Goal: Download file/media

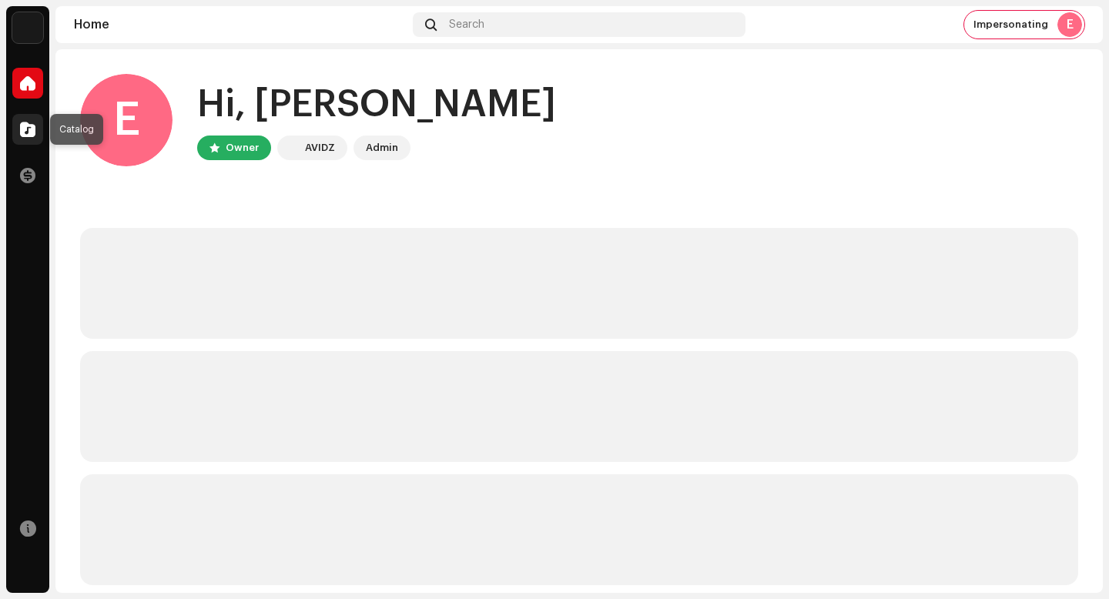
click at [16, 121] on div at bounding box center [27, 129] width 31 height 31
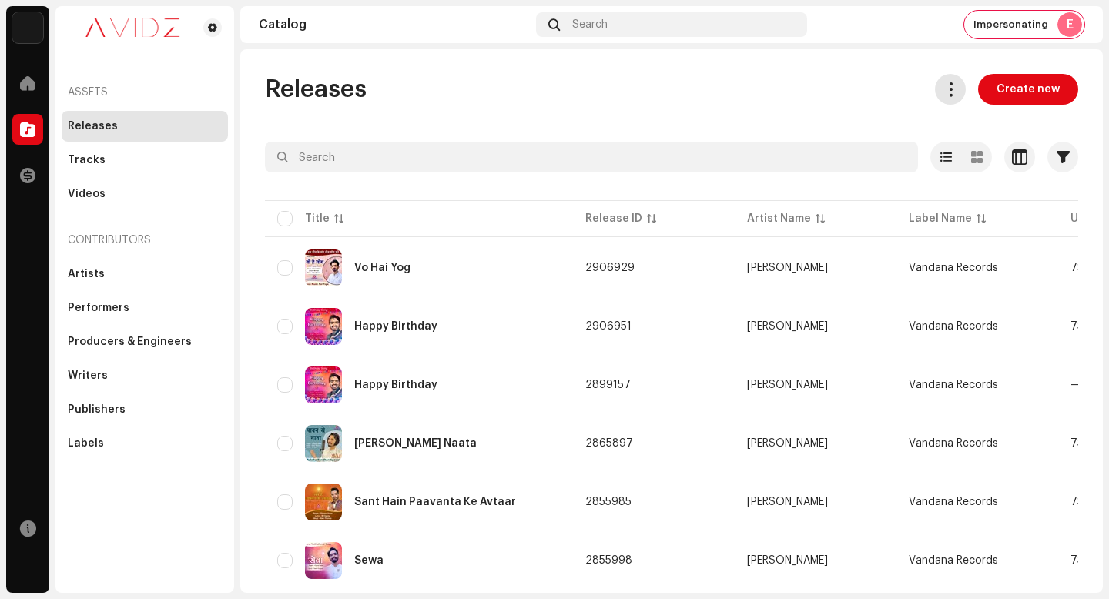
click at [953, 92] on span at bounding box center [950, 89] width 15 height 12
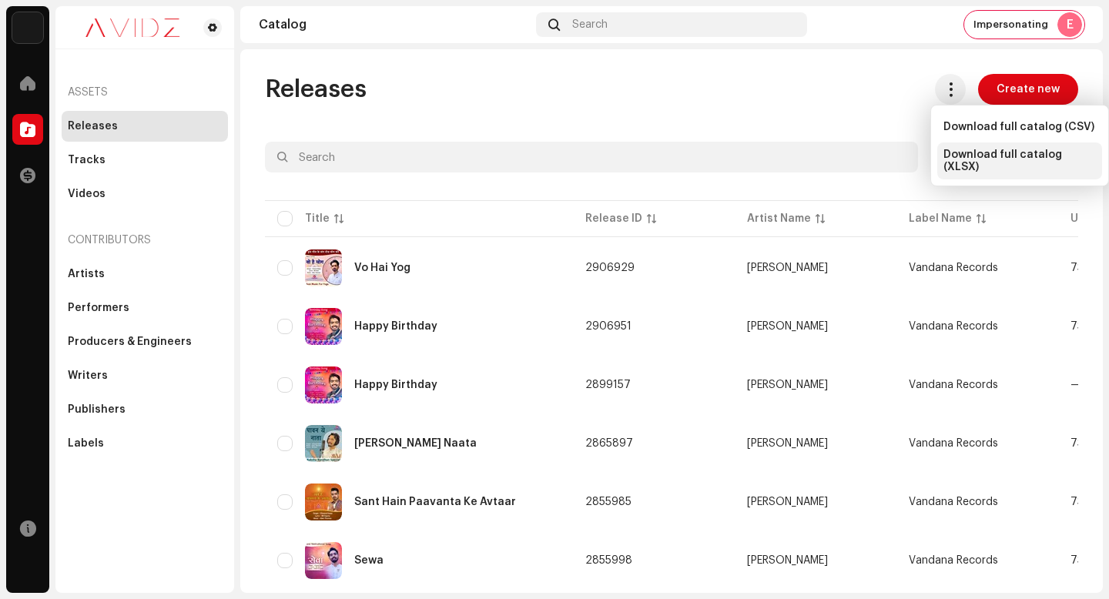
click at [973, 158] on span "Download full catalog (XLSX)" at bounding box center [1019, 161] width 152 height 25
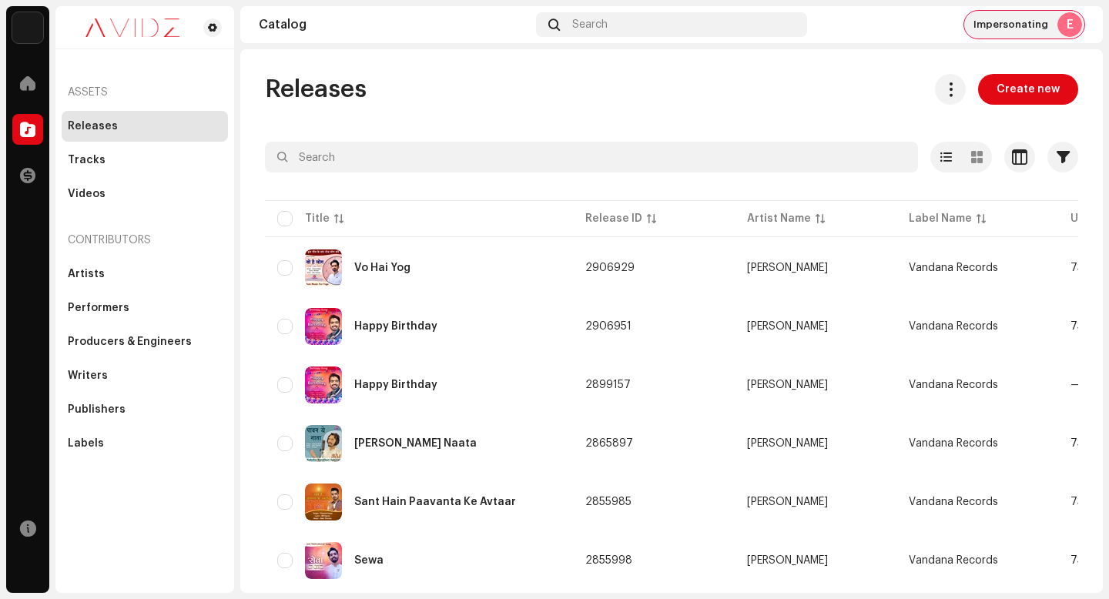
click at [1002, 29] on span "Impersonating" at bounding box center [1010, 24] width 75 height 12
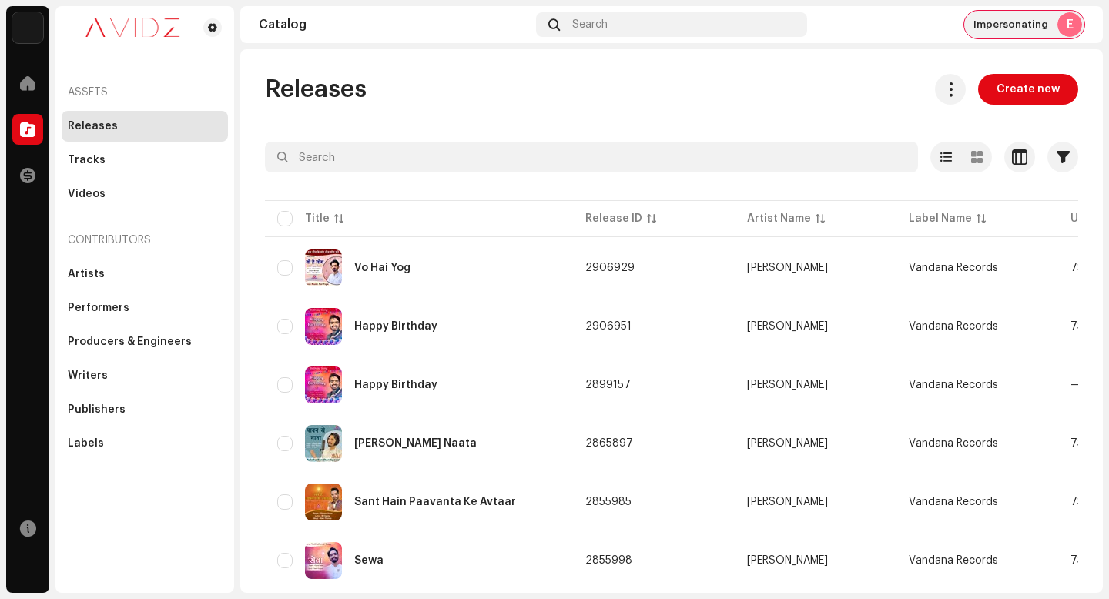
click at [1002, 30] on span "Impersonating" at bounding box center [1010, 24] width 75 height 12
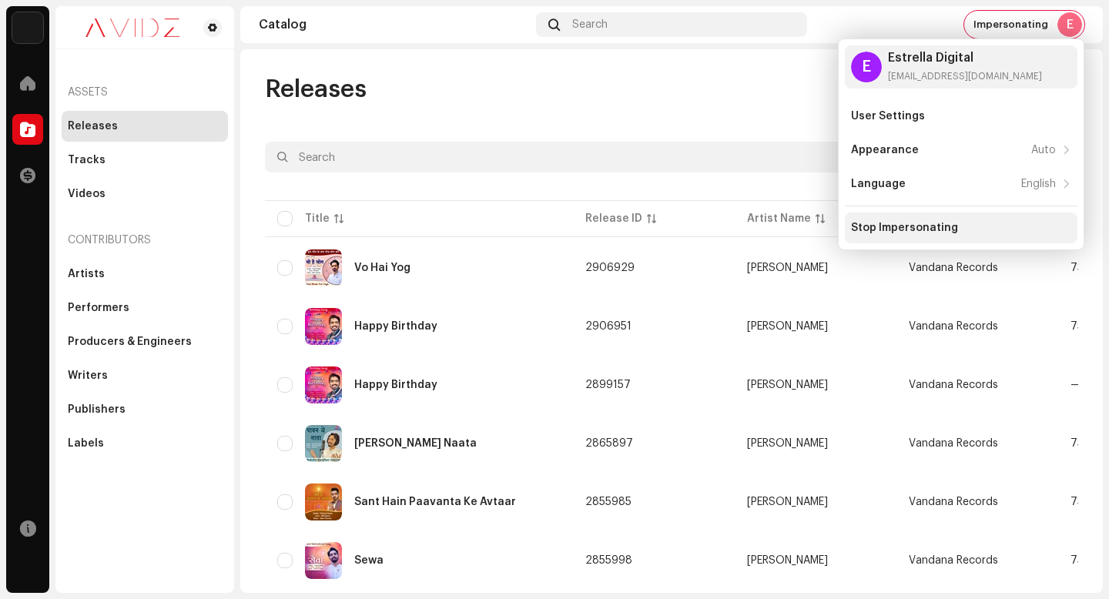
click at [936, 223] on div "Stop Impersonating" at bounding box center [904, 228] width 107 height 12
